Goal: Task Accomplishment & Management: Use online tool/utility

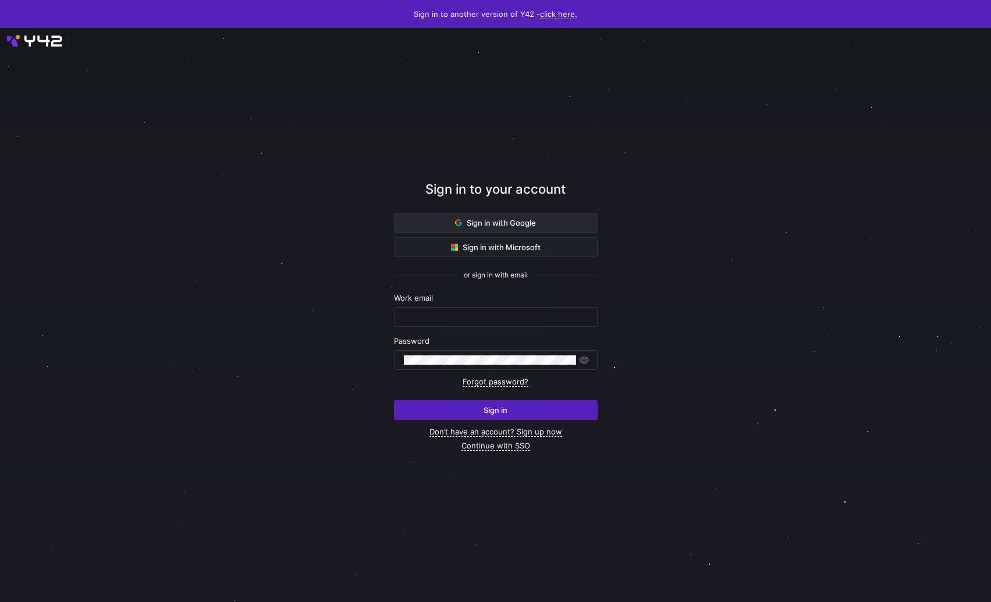
click at [468, 231] on span at bounding box center [495, 222] width 202 height 19
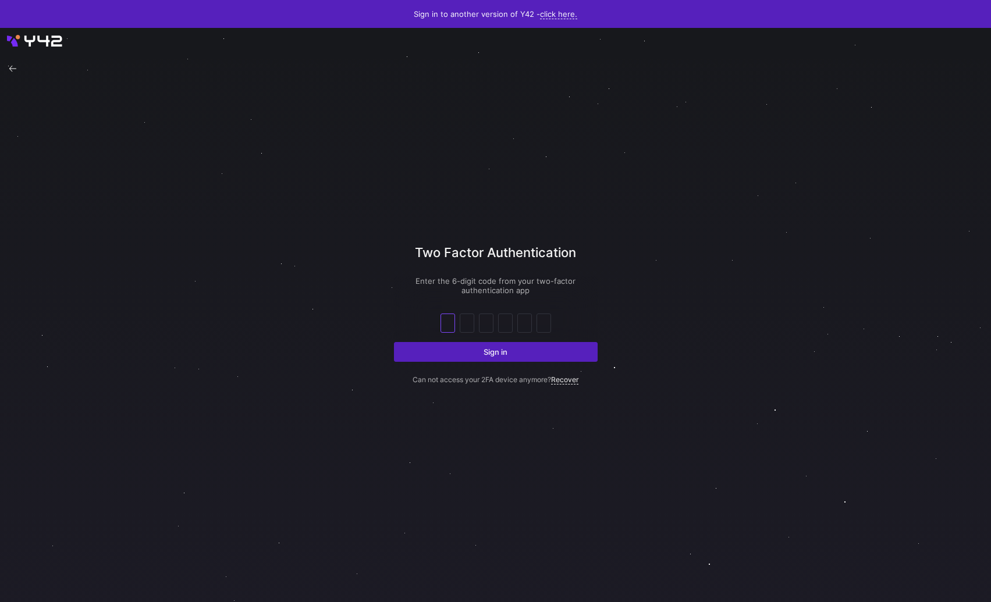
type input "4"
type input "9"
type input "4"
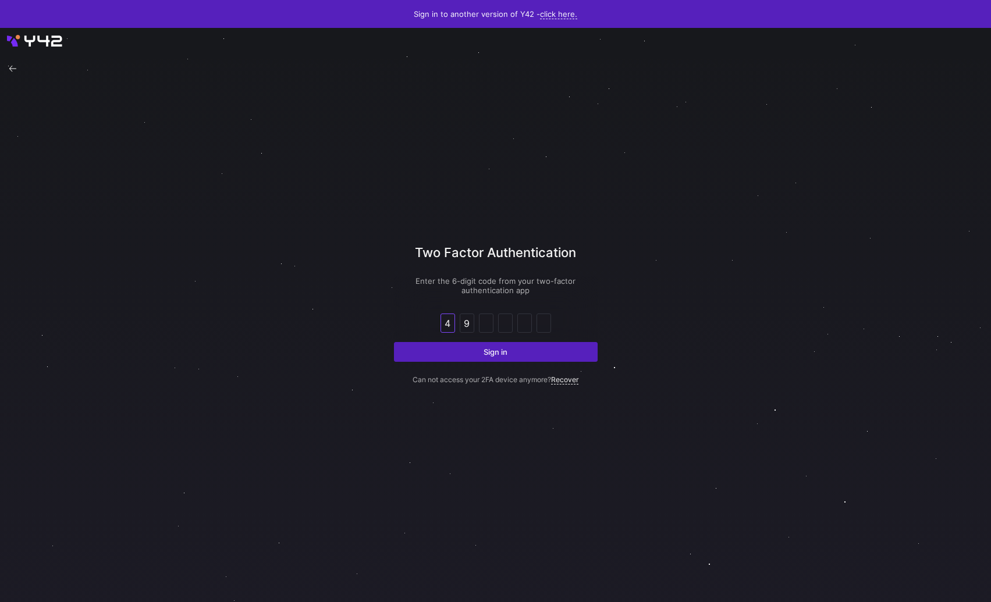
type input "6"
click at [463, 369] on p "Can not access your 2FA device anymore? Recover" at bounding box center [496, 373] width 204 height 22
click at [470, 363] on p "Can not access your 2FA device anymore? Recover" at bounding box center [496, 373] width 204 height 22
click at [473, 360] on span "submit" at bounding box center [495, 352] width 202 height 19
click at [478, 357] on form "4 9 4 4 4 6 Sign in" at bounding box center [496, 338] width 204 height 48
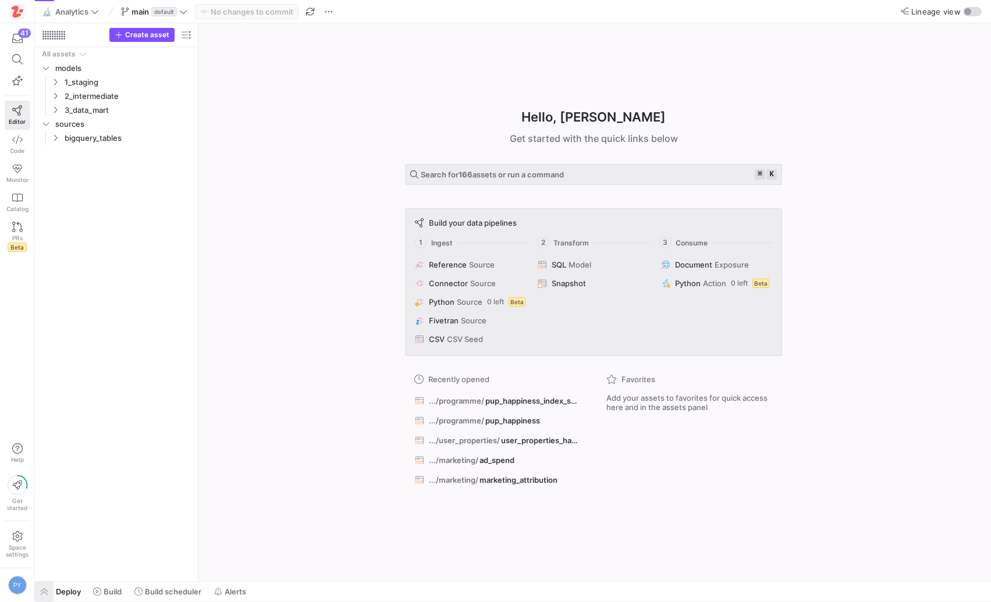
click at [41, 589] on span "button" at bounding box center [44, 592] width 19 height 20
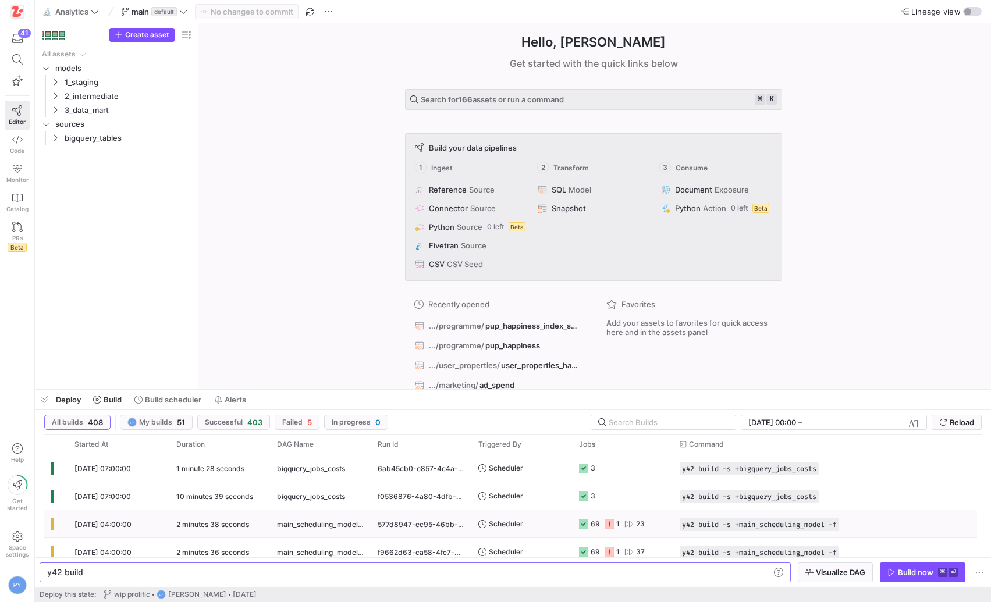
click at [346, 522] on span "main_scheduling_model_once_a_day" at bounding box center [320, 524] width 87 height 27
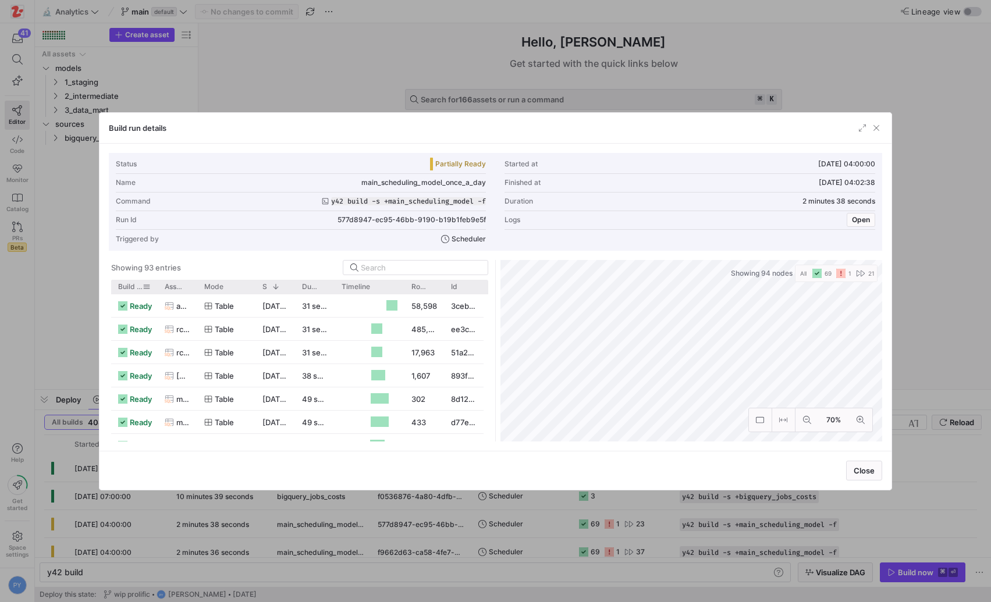
click at [135, 284] on span "Build status" at bounding box center [130, 287] width 24 height 8
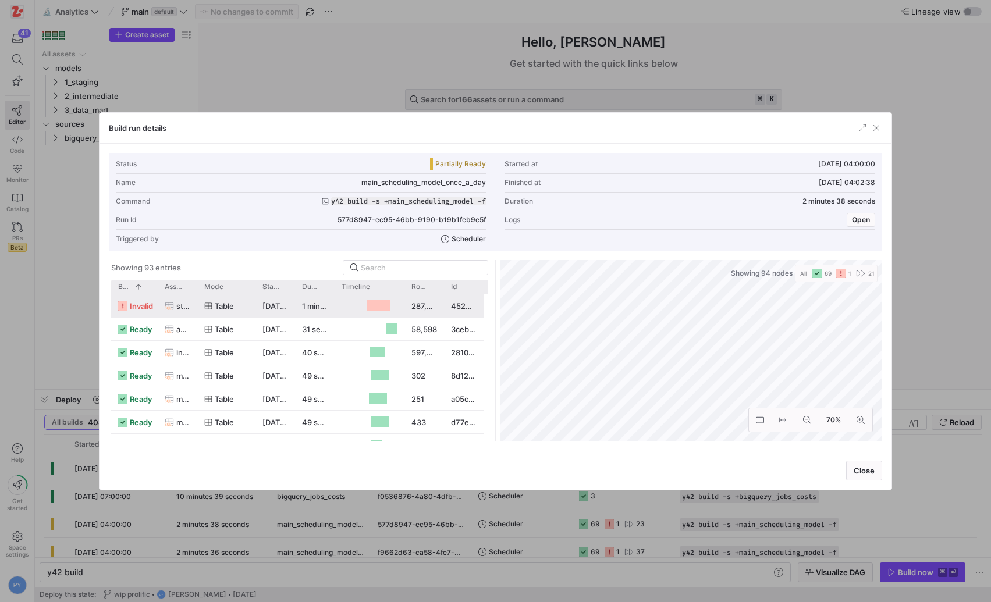
click at [202, 307] on div "table" at bounding box center [226, 305] width 58 height 23
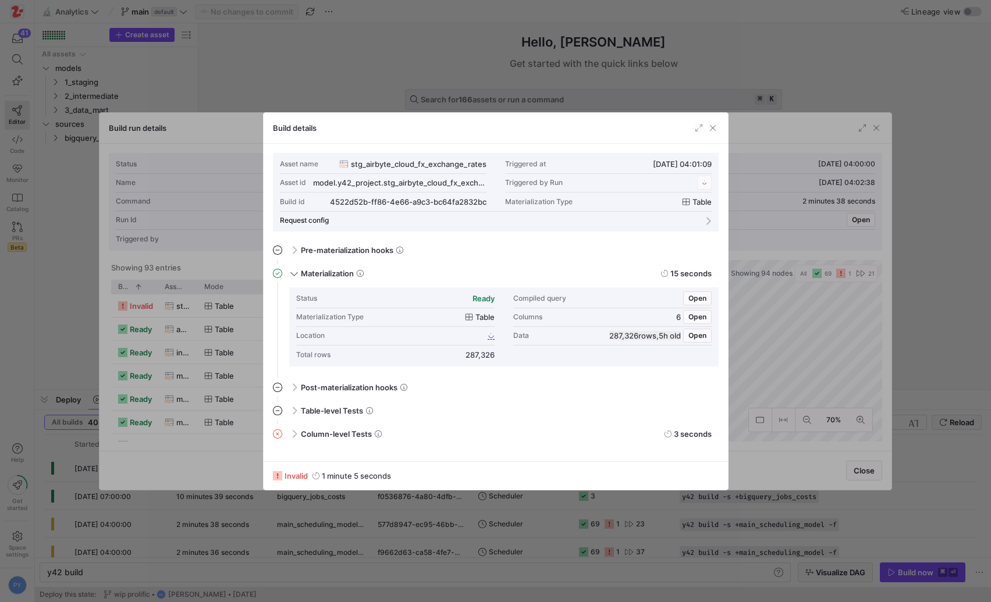
scroll to position [105, 0]
click at [293, 438] on div "Column-level Tests 3 seconds" at bounding box center [503, 434] width 432 height 19
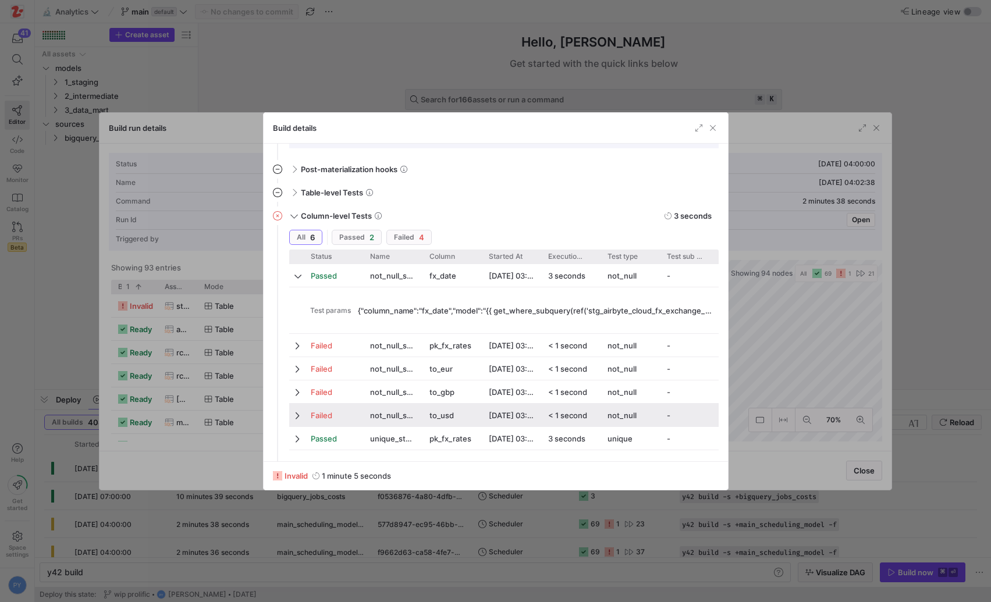
scroll to position [219, 0]
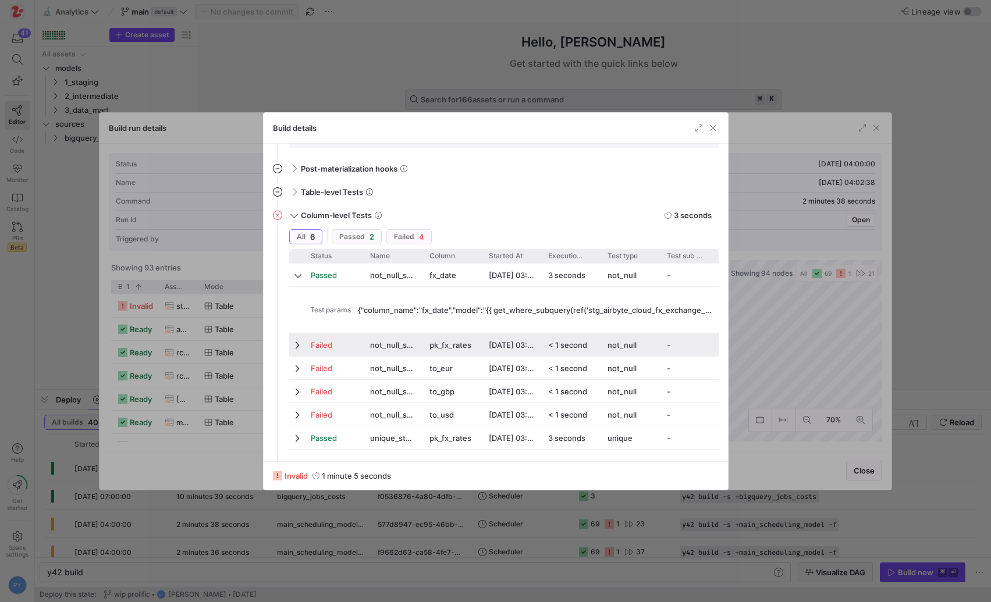
click at [302, 349] on span at bounding box center [298, 345] width 9 height 23
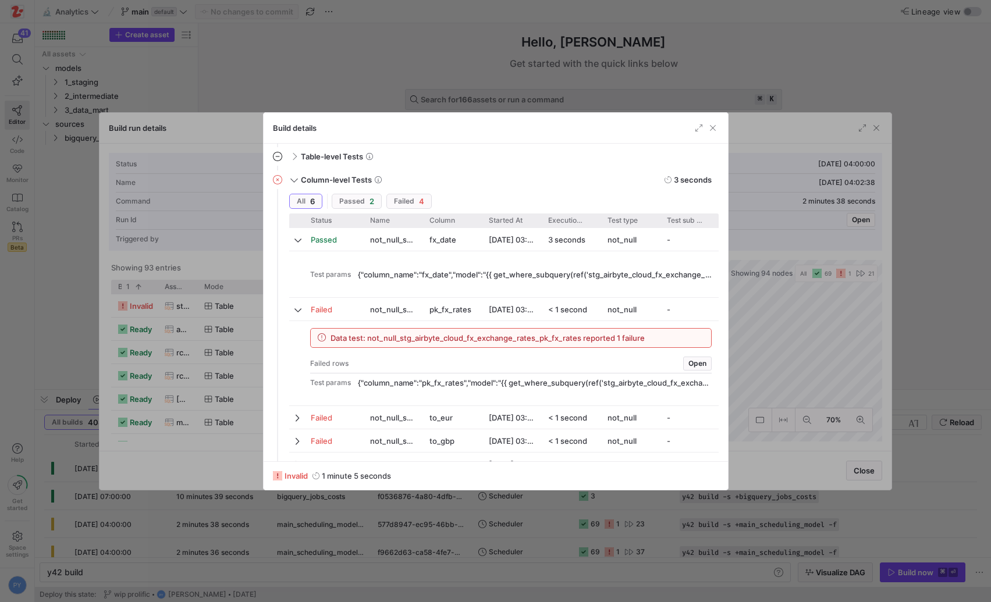
click at [198, 329] on div at bounding box center [495, 301] width 991 height 602
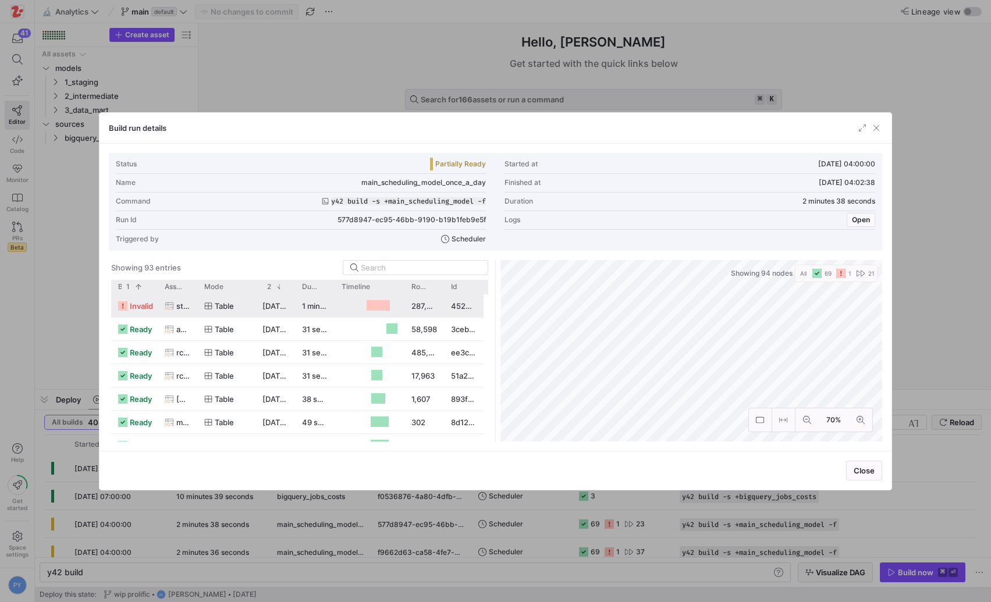
click at [197, 305] on div "table" at bounding box center [226, 305] width 58 height 23
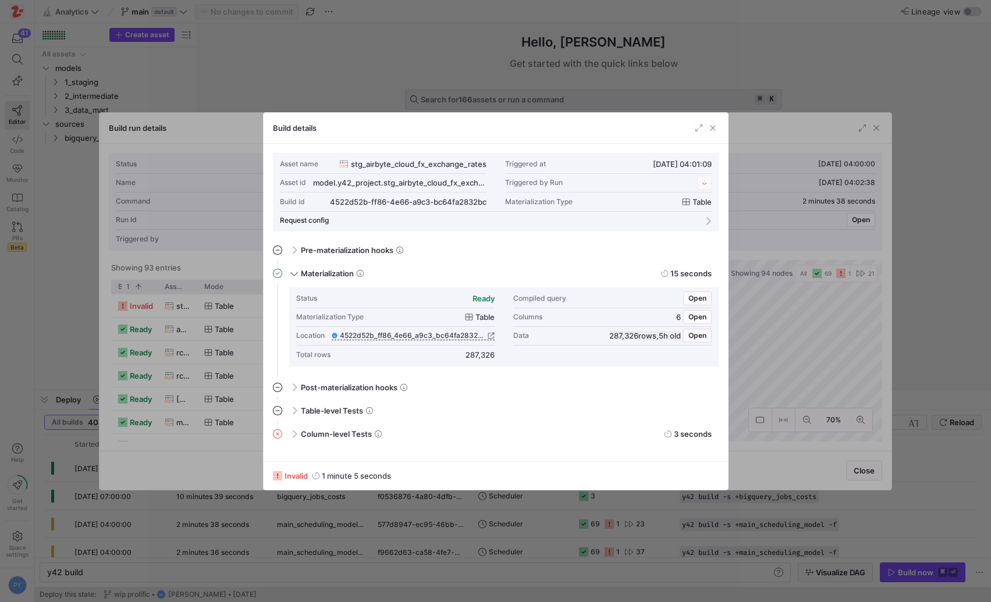
scroll to position [105, 0]
click at [425, 159] on span "stg_airbyte_cloud_fx_exchange_rates" at bounding box center [419, 163] width 136 height 9
copy y42-impex-entity-asset-menu "stg_airbyte_cloud_fx_exchange_rates"
click at [371, 103] on div at bounding box center [495, 301] width 991 height 602
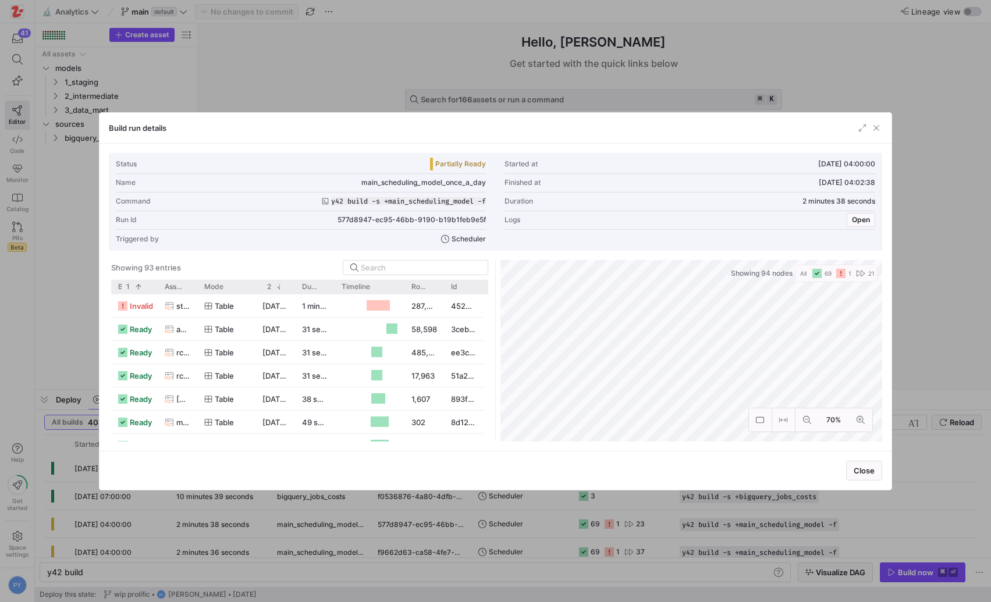
click at [371, 103] on div at bounding box center [495, 301] width 991 height 602
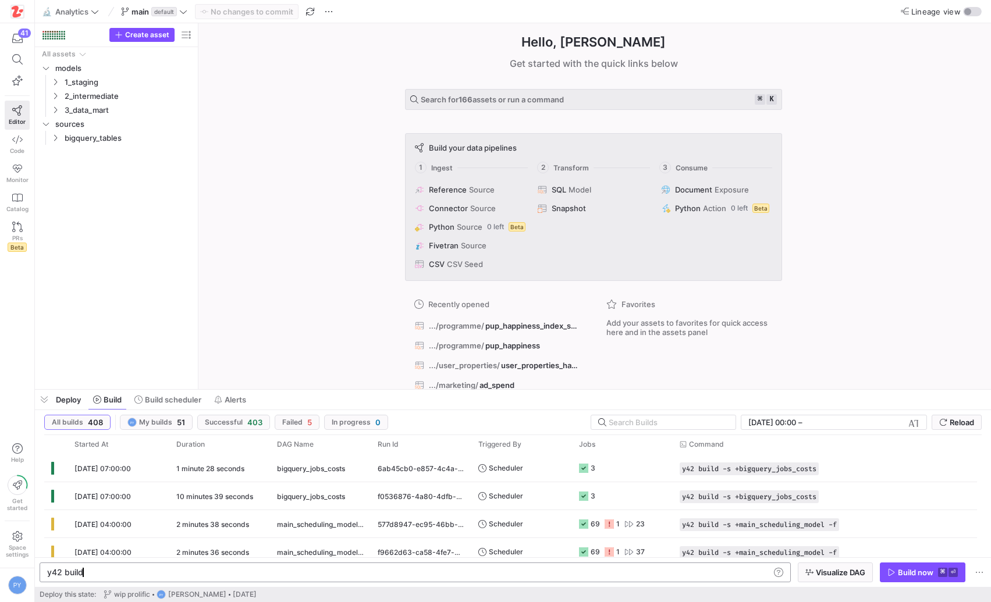
click at [180, 572] on div "y42 build" at bounding box center [408, 572] width 722 height 9
click at [834, 525] on span "Press SPACE to select this row." at bounding box center [831, 525] width 12 height 12
click at [906, 569] on div "Build now" at bounding box center [914, 572] width 35 height 9
click at [259, 471] on div "24 seconds" at bounding box center [219, 467] width 101 height 27
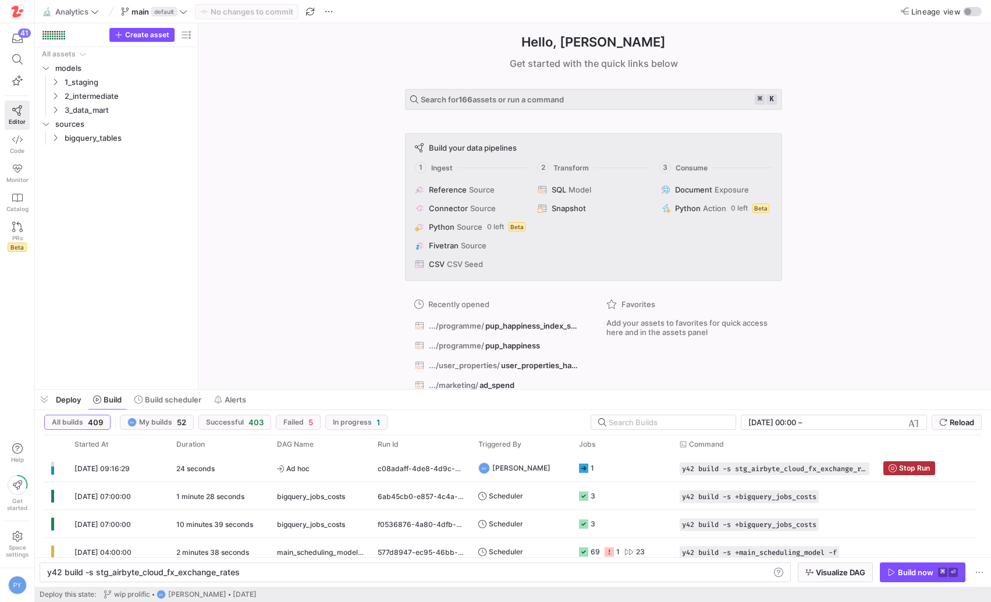
click at [259, 471] on body "41 Editor Code Monitor Catalog PRs Beta Help Get started Space settings PY 🔬 An…" at bounding box center [495, 301] width 991 height 602
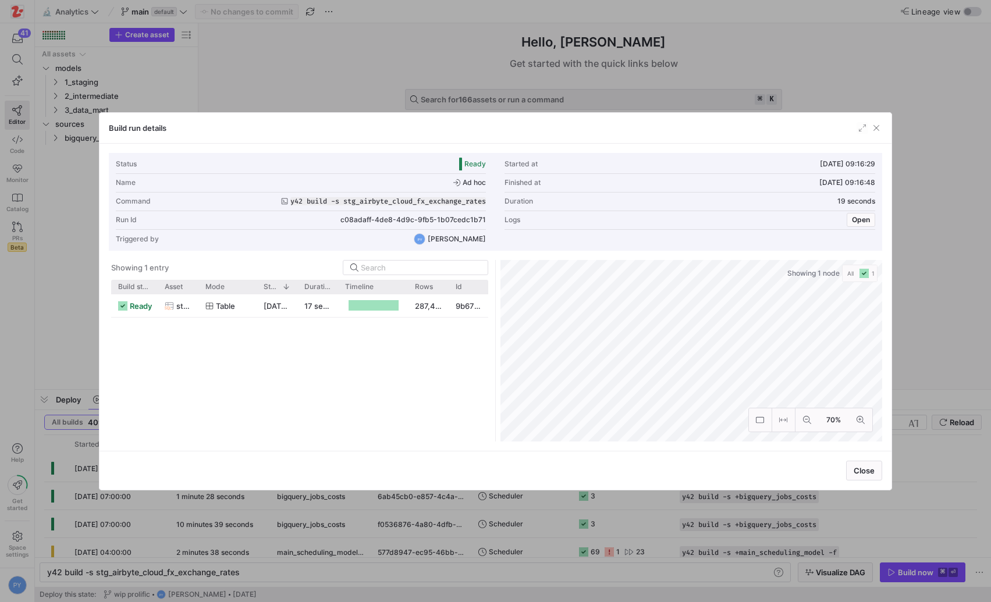
click at [390, 510] on div at bounding box center [495, 301] width 991 height 602
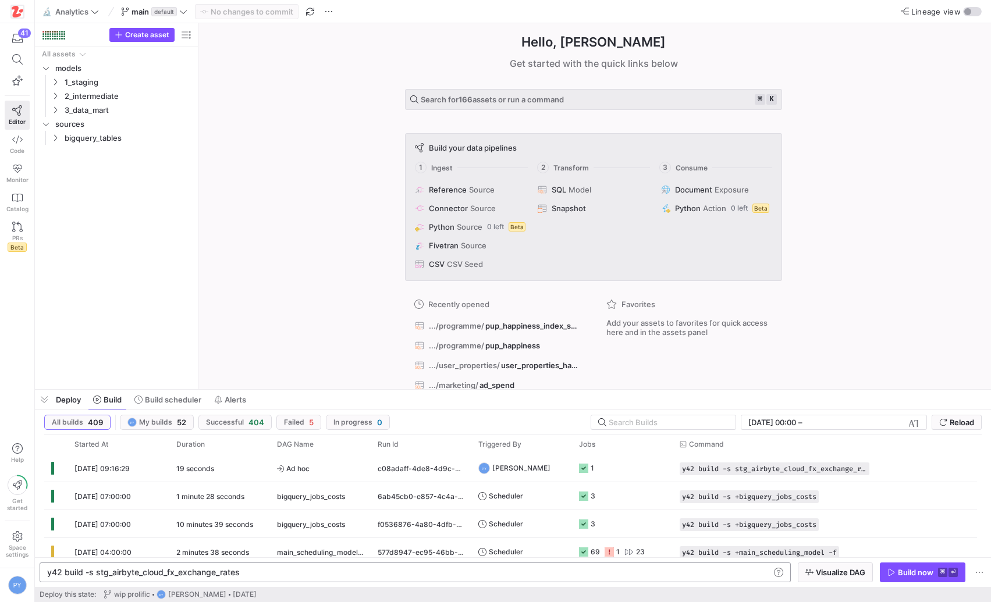
click at [550, 572] on div "y42 build -s stg_airbyte_cloud_fx_exchange_rates" at bounding box center [408, 572] width 722 height 9
type textarea "y42 build -s +main_scheduling_model -f"
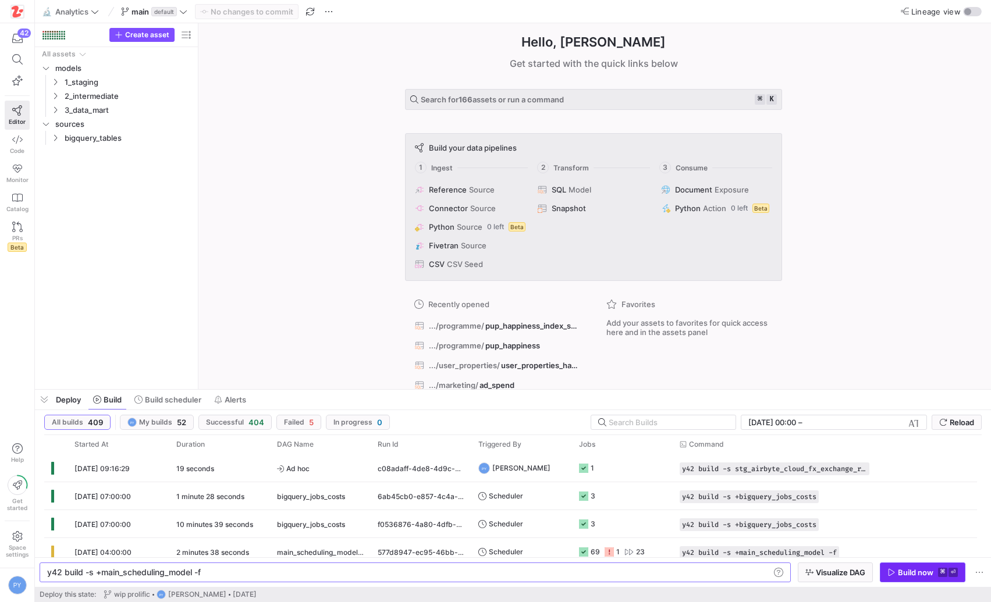
click at [888, 565] on span "button" at bounding box center [922, 572] width 84 height 19
